Goal: Task Accomplishment & Management: Manage account settings

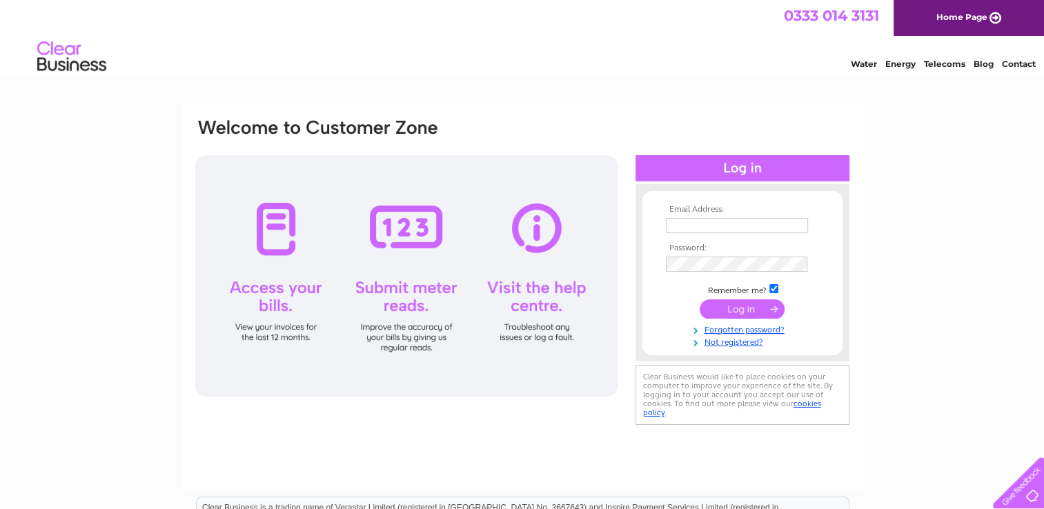
type input "[PERSON_NAME][EMAIL_ADDRESS][PERSON_NAME][DOMAIN_NAME]"
click at [745, 306] on input "submit" at bounding box center [742, 308] width 85 height 19
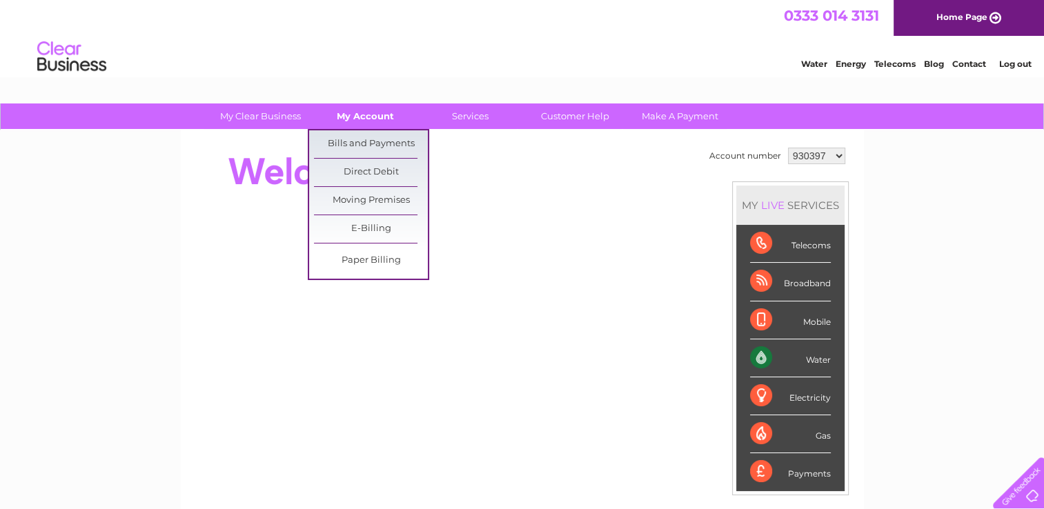
click at [370, 120] on link "My Account" at bounding box center [365, 117] width 114 height 26
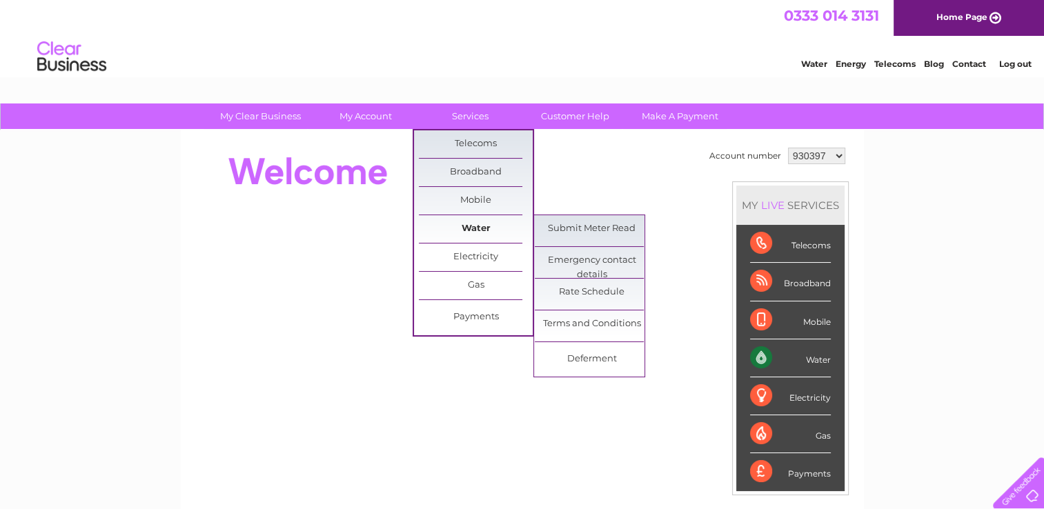
click at [464, 226] on link "Water" at bounding box center [476, 229] width 114 height 28
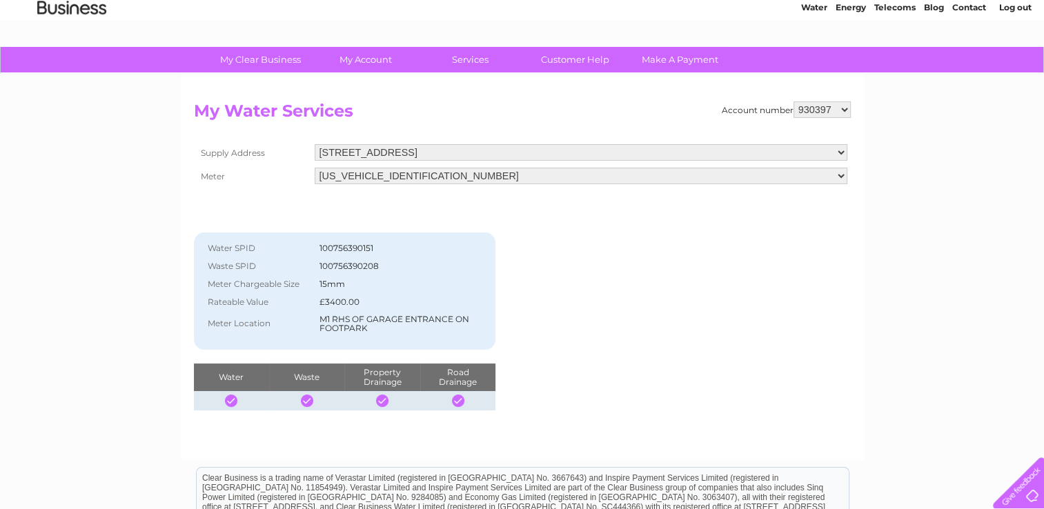
scroll to position [53, 0]
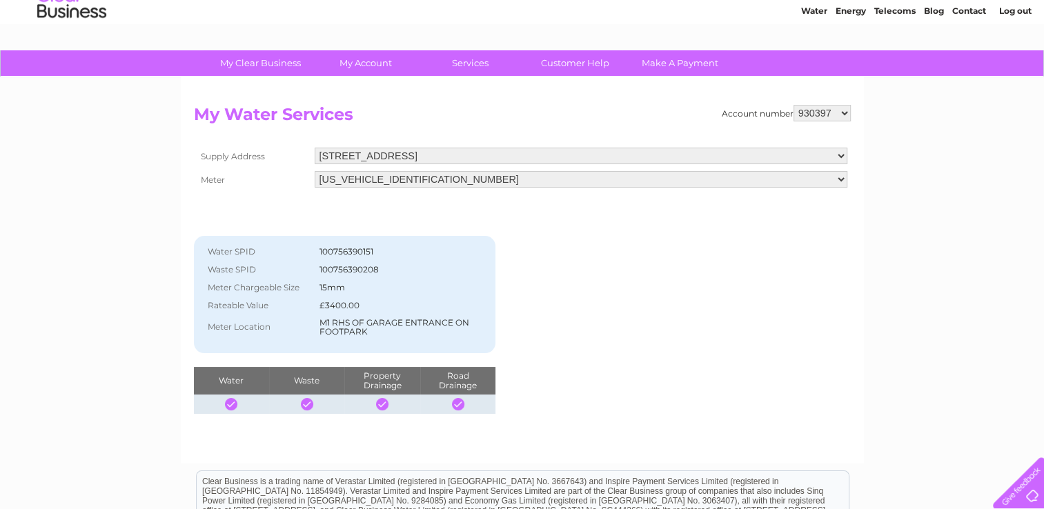
click at [833, 113] on select "930397 930399 930401 930403 946870 946876 946879 946938 946953 958512 964287 96…" at bounding box center [822, 113] width 57 height 17
select select "1111859"
click at [796, 105] on select "930397 930399 930401 930403 946870 946876 946879 946938 946953 958512 964287 96…" at bounding box center [822, 113] width 57 height 17
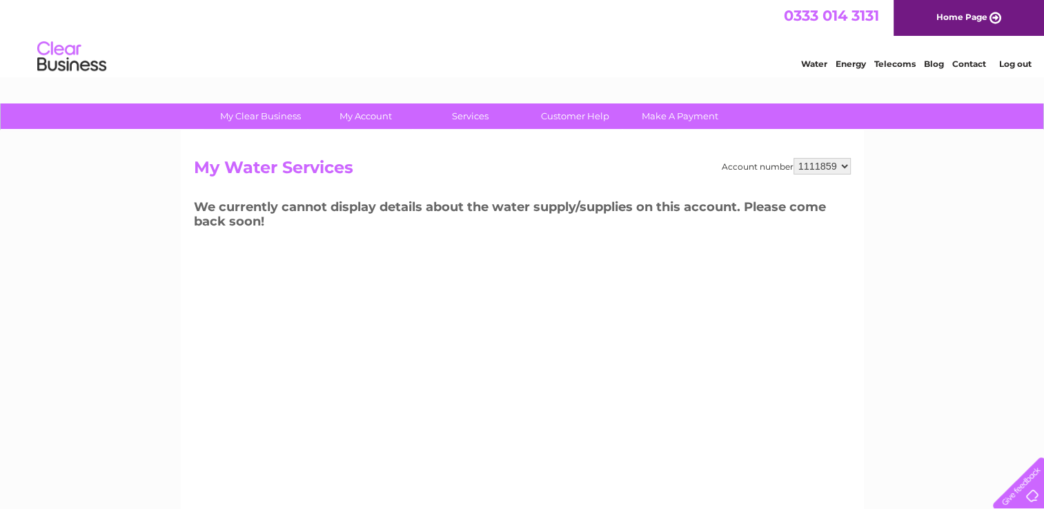
click at [820, 168] on select "930397 930399 930401 930403 946870 946876 946879 946938 946953 958512 964287 96…" at bounding box center [822, 166] width 57 height 17
select select "1111857"
click at [796, 158] on select "930397 930399 930401 930403 946870 946876 946879 946938 946953 958512 964287 96…" at bounding box center [822, 166] width 57 height 17
click at [814, 173] on select "930397 930399 930401 930403 946870 946876 946879 946938 946953 958512 964287 96…" at bounding box center [822, 166] width 57 height 17
select select "1111852"
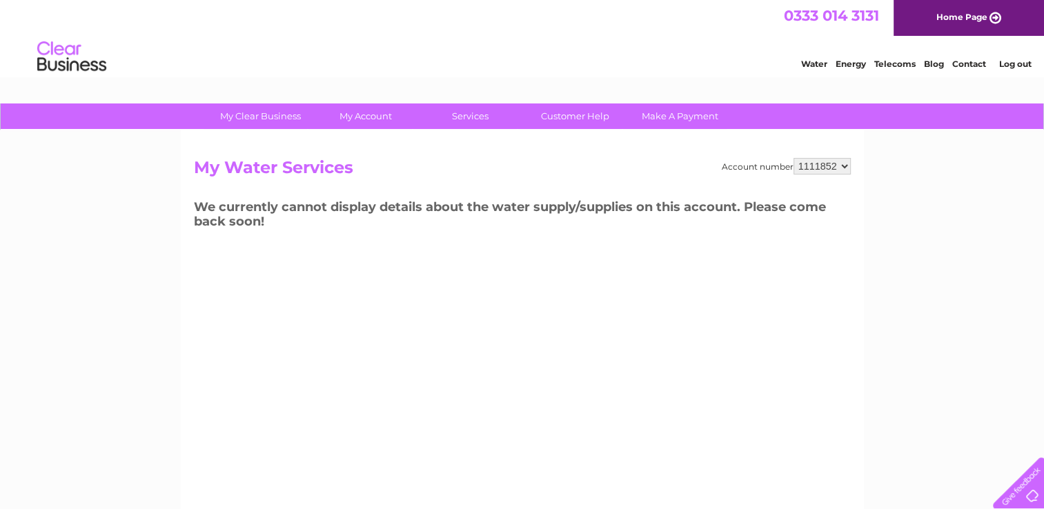
click at [796, 158] on select "930397 930399 930401 930403 946870 946876 946879 946938 946953 958512 964287 96…" at bounding box center [822, 166] width 57 height 17
click at [817, 170] on select "930397 930399 930401 930403 946870 946876 946879 946938 946953 958512 964287 96…" at bounding box center [822, 166] width 57 height 17
select select "958512"
click at [796, 158] on select "930397 930399 930401 930403 946870 946876 946879 946938 946953 958512 964287 96…" at bounding box center [822, 166] width 57 height 17
